Goal: Task Accomplishment & Management: Manage account settings

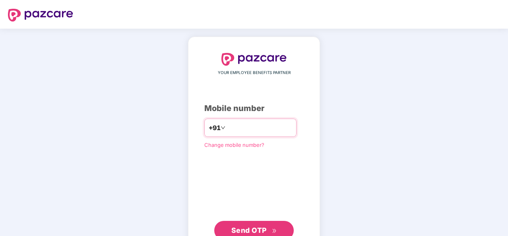
click at [244, 122] on input "number" at bounding box center [259, 127] width 65 height 13
type input "**********"
click at [246, 223] on button "Send OTP" at bounding box center [253, 229] width 79 height 19
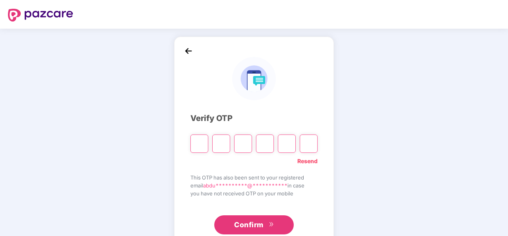
type input "*"
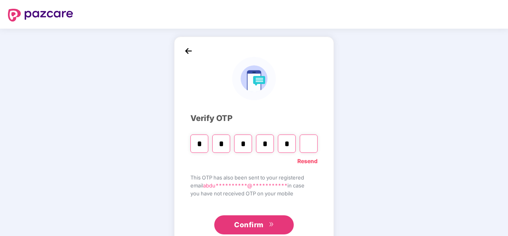
type input "*"
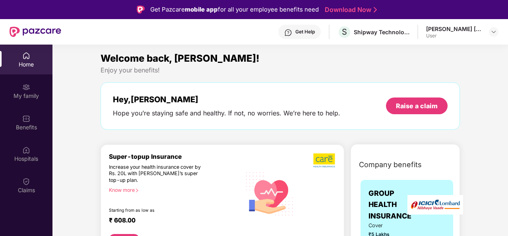
scroll to position [134, 0]
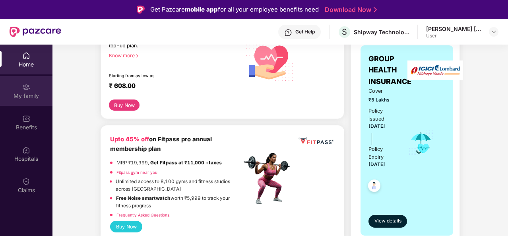
click at [21, 91] on div "My family" at bounding box center [26, 91] width 52 height 30
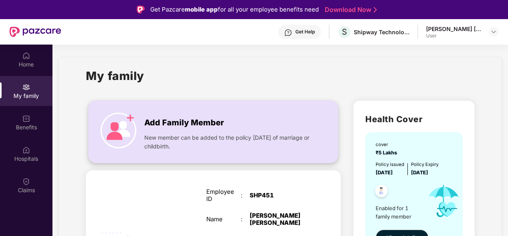
click at [220, 109] on div "Add Family Member New member can be added to the policy [DATE] of marriage or c…" at bounding box center [213, 131] width 249 height 46
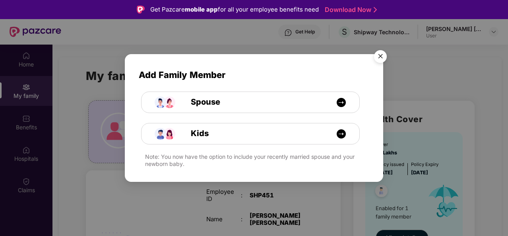
click at [233, 91] on div "Spouse" at bounding box center [191, 96] width 126 height 31
click at [237, 97] on div "Spouse" at bounding box center [254, 102] width 163 height 12
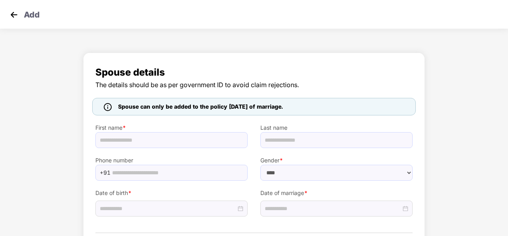
select select "******"
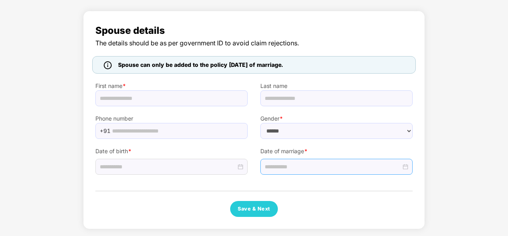
click at [312, 166] on input at bounding box center [333, 166] width 136 height 9
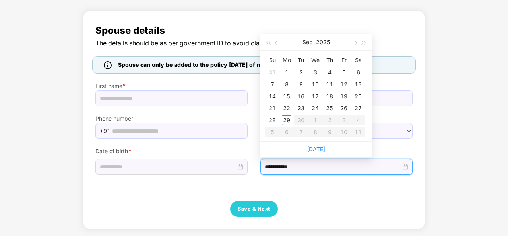
type input "**********"
click at [277, 42] on span "button" at bounding box center [277, 43] width 4 height 4
click at [358, 43] on button "button" at bounding box center [354, 42] width 9 height 16
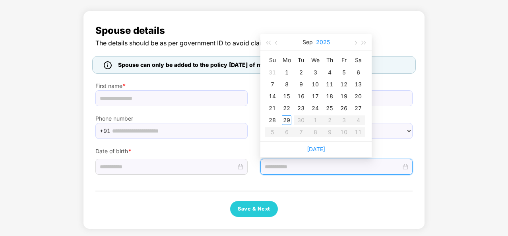
click at [319, 44] on button "2025" at bounding box center [323, 42] width 14 height 16
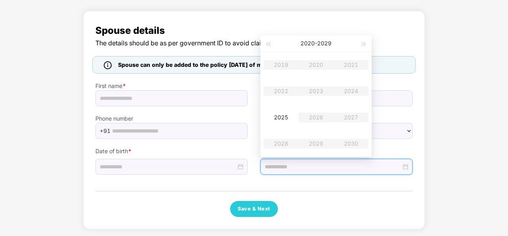
click at [230, 33] on span "Spouse details" at bounding box center [253, 30] width 317 height 15
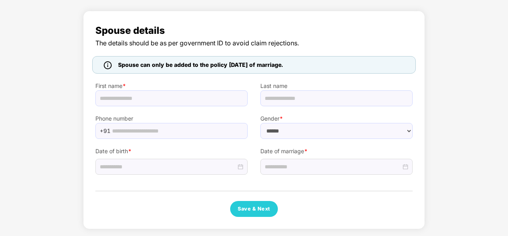
drag, startPoint x: 303, startPoint y: 65, endPoint x: 114, endPoint y: 62, distance: 189.1
click at [115, 62] on div "Spouse can only be added to the policy [DATE] of marriage." at bounding box center [200, 64] width 171 height 9
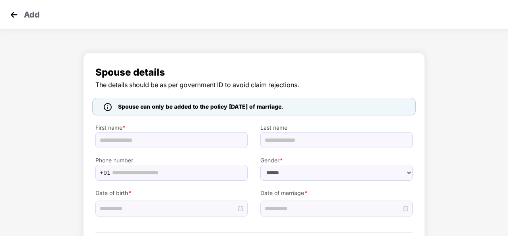
click at [14, 15] on img at bounding box center [14, 15] width 12 height 12
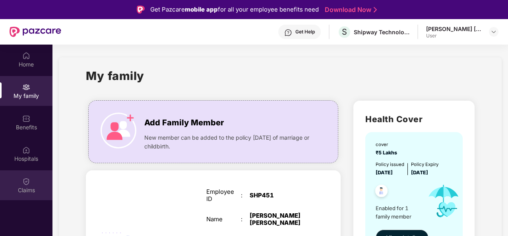
click at [33, 186] on div "Claims" at bounding box center [26, 190] width 52 height 8
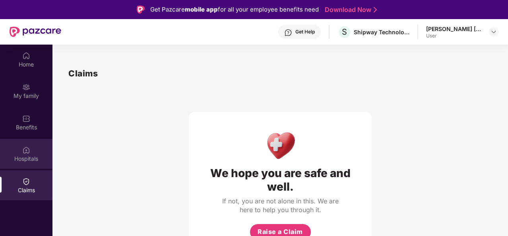
click at [29, 147] on img at bounding box center [26, 150] width 8 height 8
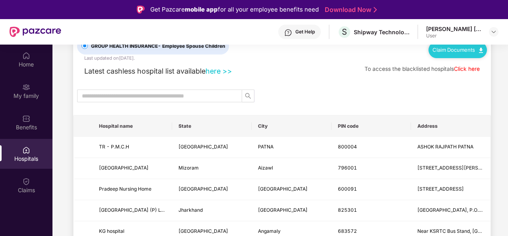
scroll to position [31, 0]
click at [164, 95] on input "text" at bounding box center [156, 95] width 149 height 9
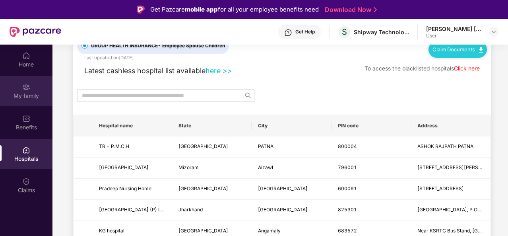
click at [24, 86] on img at bounding box center [26, 87] width 8 height 8
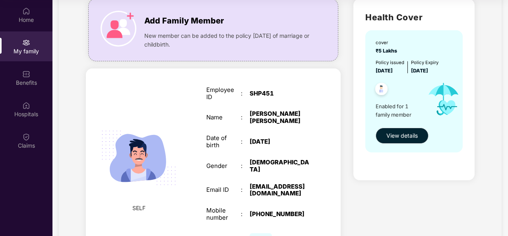
scroll to position [56, 0]
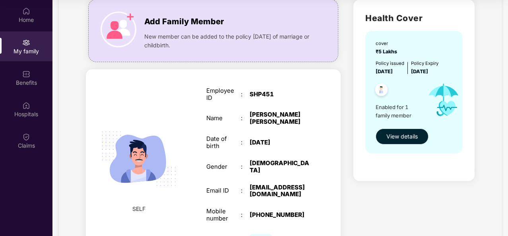
click at [400, 137] on span "View details" at bounding box center [401, 136] width 31 height 9
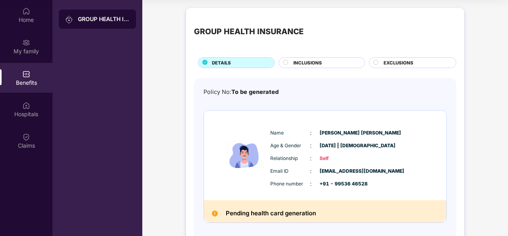
click at [309, 59] on span "INCLUSIONS" at bounding box center [307, 62] width 29 height 7
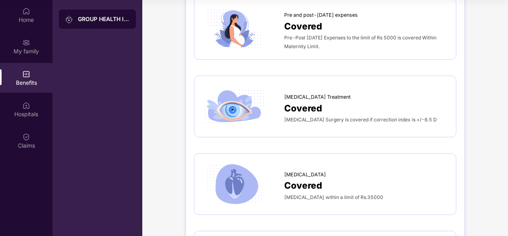
scroll to position [1074, 0]
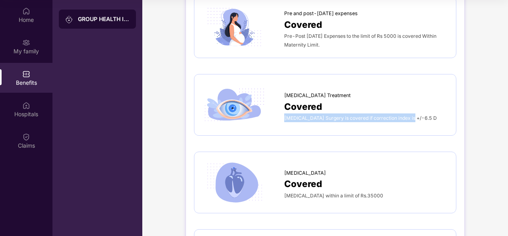
drag, startPoint x: 413, startPoint y: 114, endPoint x: 284, endPoint y: 117, distance: 128.7
click at [284, 117] on div "[MEDICAL_DATA] Surgery is covered if correction index is +/-6.5 D" at bounding box center [366, 117] width 164 height 9
copy span "[MEDICAL_DATA] Surgery is covered if correction index is +/-6.5 D"
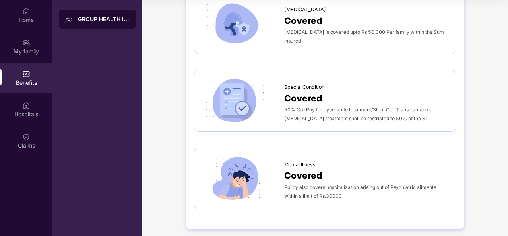
scroll to position [1288, 0]
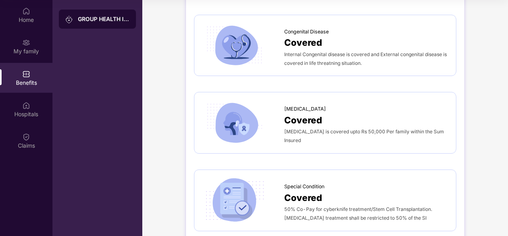
click at [90, 21] on div "GROUP HEALTH INSURANCE" at bounding box center [104, 19] width 52 height 8
click at [23, 54] on div "My family" at bounding box center [26, 51] width 52 height 8
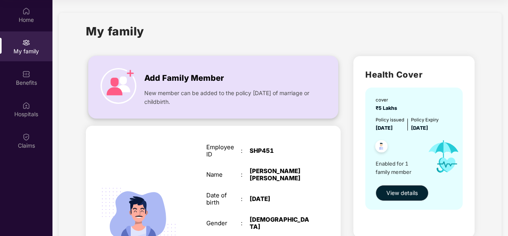
click at [197, 86] on div "New member can be added to the policy [DATE] of marriage or childbirth." at bounding box center [228, 95] width 169 height 21
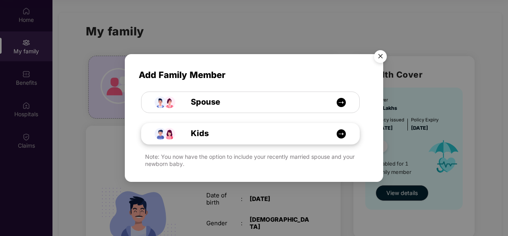
click at [280, 139] on div "Kids" at bounding box center [254, 133] width 163 height 12
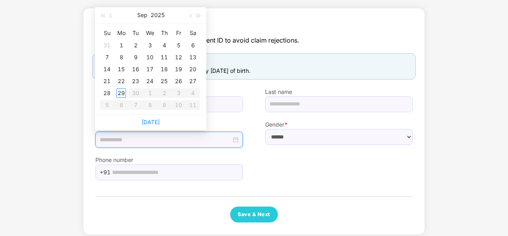
click at [208, 143] on input at bounding box center [165, 139] width 131 height 9
type input "**********"
click at [110, 16] on span "button" at bounding box center [112, 16] width 4 height 4
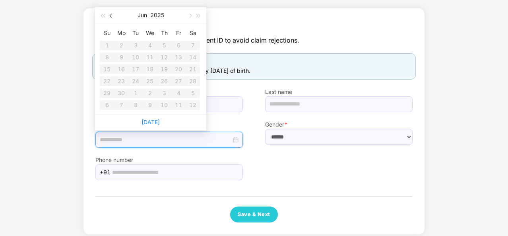
click at [110, 16] on span "button" at bounding box center [112, 16] width 4 height 4
click at [162, 16] on button "2025" at bounding box center [157, 15] width 14 height 16
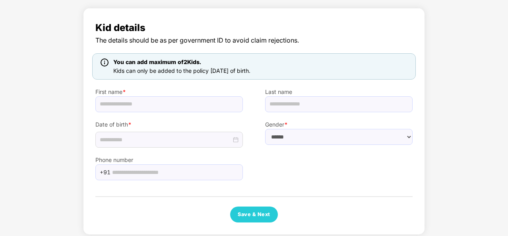
click at [236, 15] on div "Kid details The details should be as per government ID to avoid claim rejection…" at bounding box center [254, 121] width 342 height 226
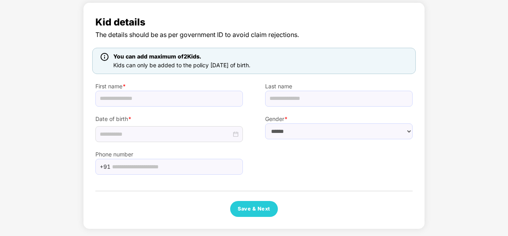
scroll to position [50, 0]
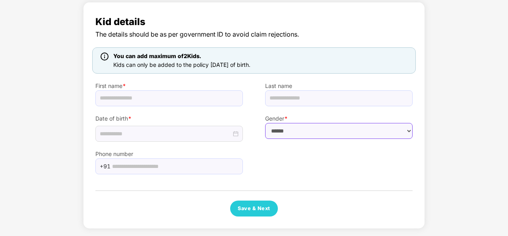
click at [276, 131] on select "****** **** ******" at bounding box center [338, 131] width 147 height 16
